Goal: Task Accomplishment & Management: Manage account settings

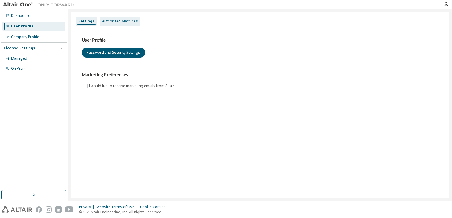
click at [126, 21] on div "Authorized Machines" at bounding box center [120, 21] width 36 height 5
